Goal: Use online tool/utility: Utilize a website feature to perform a specific function

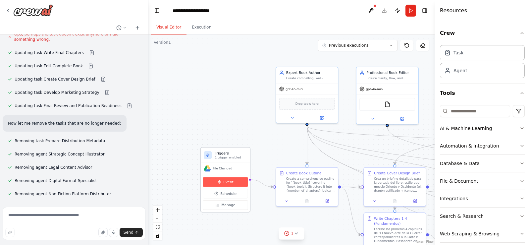
click at [227, 182] on span "Event" at bounding box center [228, 181] width 10 height 5
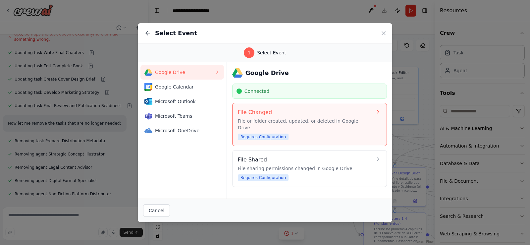
click at [272, 133] on span "Requires Configuration" at bounding box center [263, 136] width 51 height 7
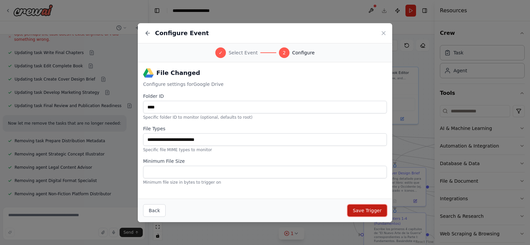
click at [368, 210] on button "Save Trigger" at bounding box center [366, 210] width 39 height 12
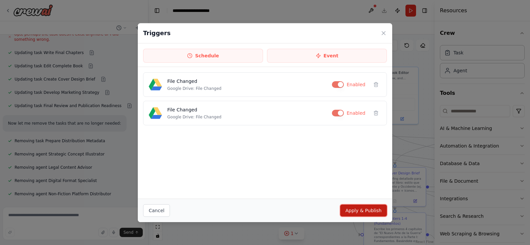
click at [368, 210] on button "Apply & Publish" at bounding box center [363, 210] width 47 height 12
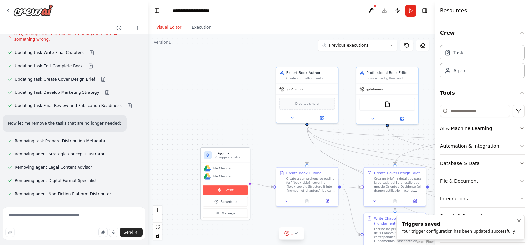
click at [227, 191] on span "Event" at bounding box center [228, 189] width 10 height 5
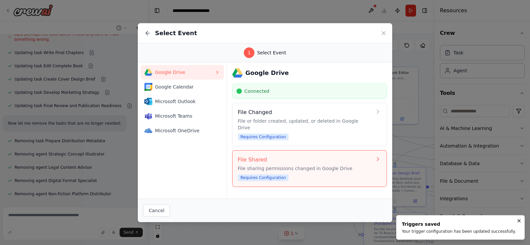
click at [305, 166] on div "File Shared File sharing permissions changed in Google Drive Requires Configura…" at bounding box center [305, 168] width 134 height 25
select select "****"
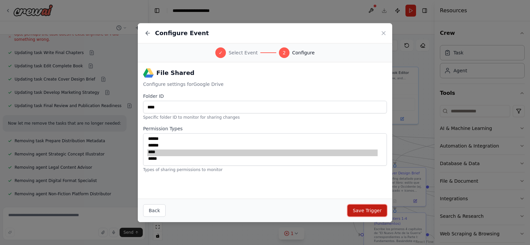
click at [372, 210] on button "Save Trigger" at bounding box center [366, 210] width 39 height 12
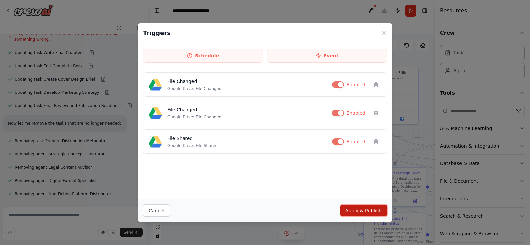
click at [372, 210] on button "Apply & Publish" at bounding box center [363, 210] width 47 height 12
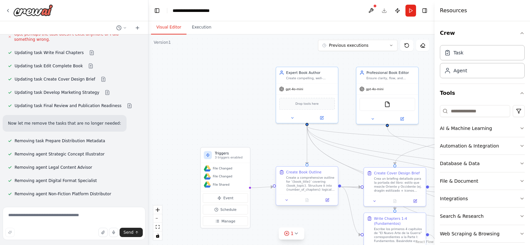
click at [298, 182] on div "Create a comprehensive outline for '{book_title}' covering {book_topic}. Struct…" at bounding box center [310, 183] width 49 height 16
click at [235, 117] on div ".deletable-edge-delete-btn { width: 20px; height: 20px; border: 0px solid #ffff…" at bounding box center [291, 139] width 286 height 210
click at [382, 12] on header "**********" at bounding box center [291, 10] width 286 height 21
click at [372, 10] on button at bounding box center [370, 11] width 11 height 12
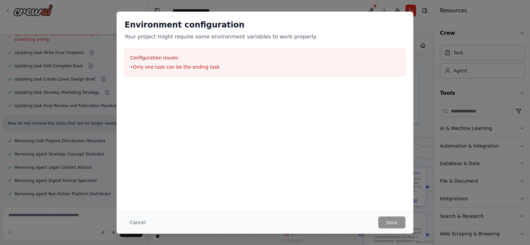
click at [173, 65] on li "• Only one task can be the ending task" at bounding box center [264, 67] width 269 height 7
click at [205, 105] on div at bounding box center [264, 117] width 297 height 66
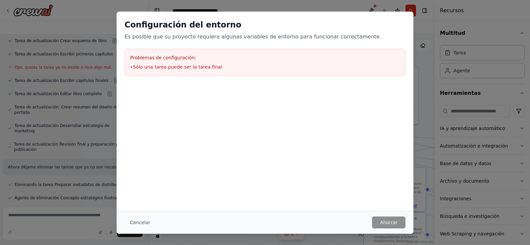
scroll to position [2843, 0]
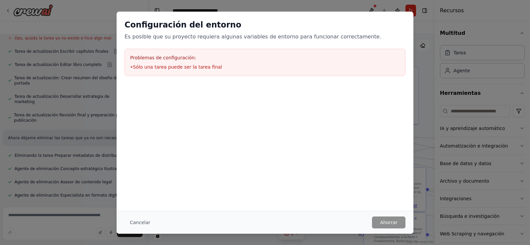
click at [175, 69] on font "Sólo una tarea puede ser la tarea final" at bounding box center [177, 66] width 89 height 5
click at [164, 57] on font "Problemas de configuración:" at bounding box center [163, 57] width 66 height 5
click at [98, 19] on div "Configuración del entorno Es posible que su proyecto requiera algunas variables…" at bounding box center [265, 122] width 530 height 245
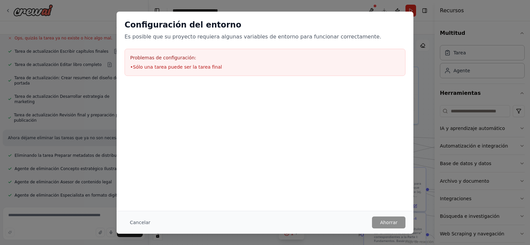
click at [143, 23] on font "Configuración del entorno" at bounding box center [182, 24] width 116 height 9
click at [404, 22] on h2 "Configuración del entorno" at bounding box center [264, 25] width 281 height 11
click at [194, 66] on font "Sólo una tarea puede ser la tarea final" at bounding box center [177, 66] width 89 height 5
drag, startPoint x: 162, startPoint y: 60, endPoint x: 327, endPoint y: 189, distance: 209.6
click at [165, 65] on div "Problemas de configuración: • Sólo una tarea puede ser la tarea final" at bounding box center [264, 62] width 281 height 27
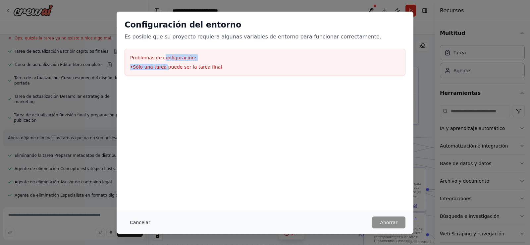
click at [142, 221] on font "Cancelar" at bounding box center [140, 221] width 21 height 5
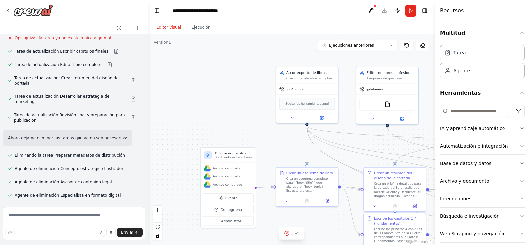
click at [385, 11] on header "**********" at bounding box center [291, 10] width 286 height 21
click at [409, 10] on button "Correr" at bounding box center [410, 11] width 11 height 12
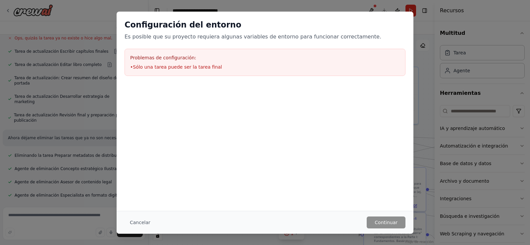
drag, startPoint x: 149, startPoint y: 223, endPoint x: 144, endPoint y: 222, distance: 4.7
click at [148, 223] on button "Cancelar" at bounding box center [139, 222] width 31 height 12
